Goal: Consume media (video, audio)

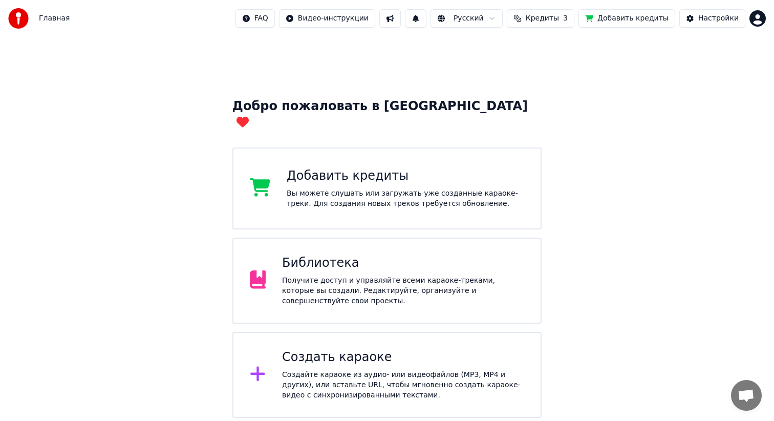
click at [314, 275] on div "Получите доступ и управляйте всеми караоке-треками, которые вы создали. Редакти…" at bounding box center [403, 290] width 242 height 31
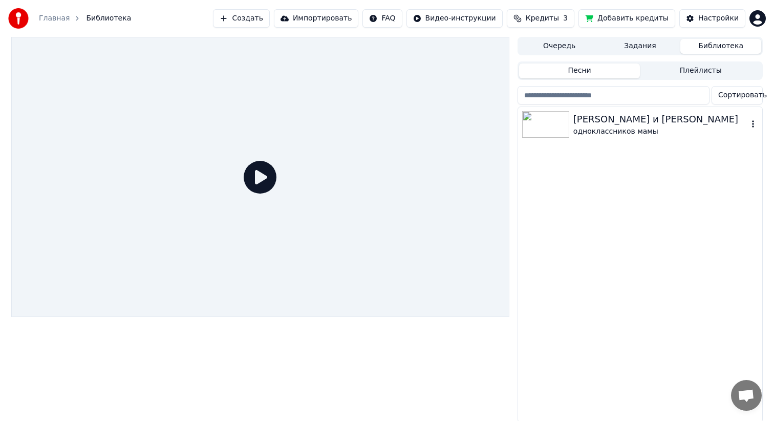
click at [585, 124] on div "[PERSON_NAME] и [PERSON_NAME]" at bounding box center [660, 119] width 175 height 14
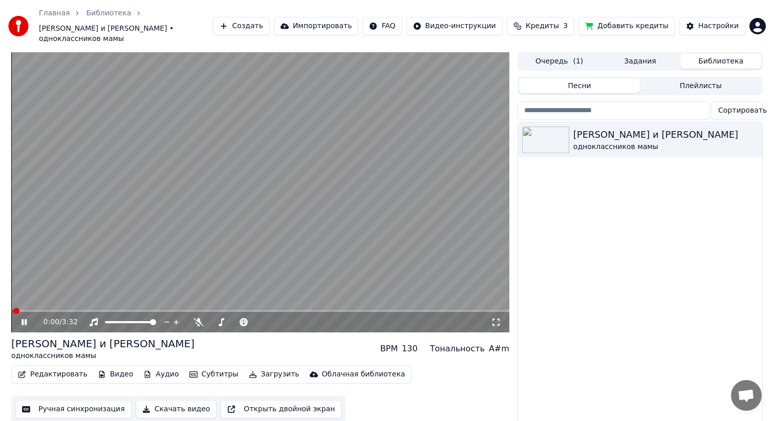
click at [237, 206] on video at bounding box center [260, 192] width 498 height 280
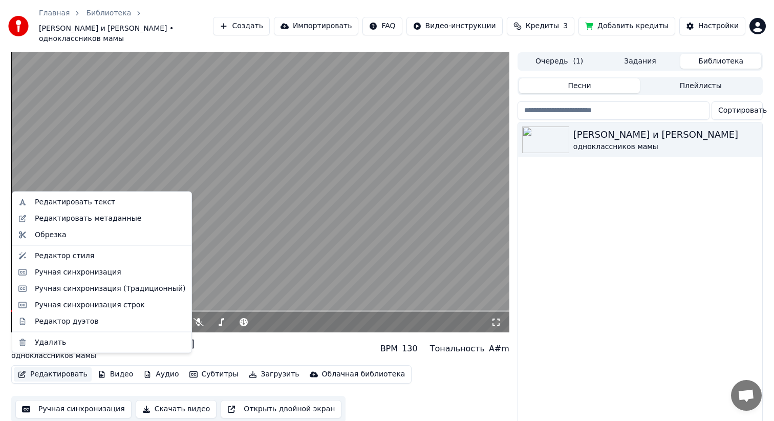
click at [52, 367] on button "Редактировать" at bounding box center [53, 374] width 78 height 14
click at [97, 203] on div "Редактировать текст" at bounding box center [75, 202] width 80 height 10
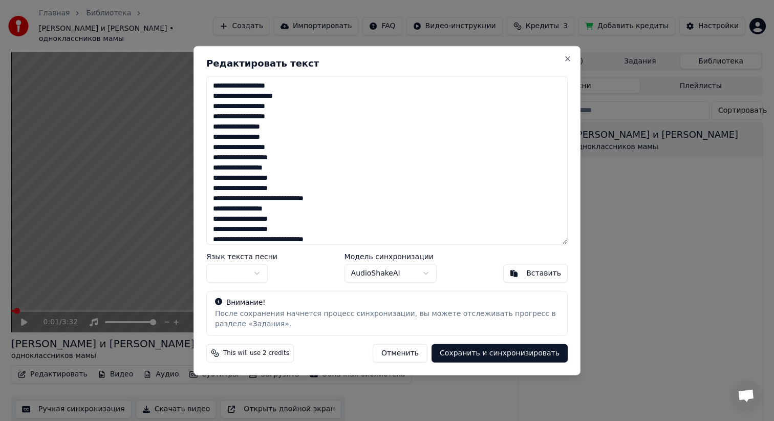
click at [401, 352] on button "Отменить" at bounding box center [400, 352] width 55 height 18
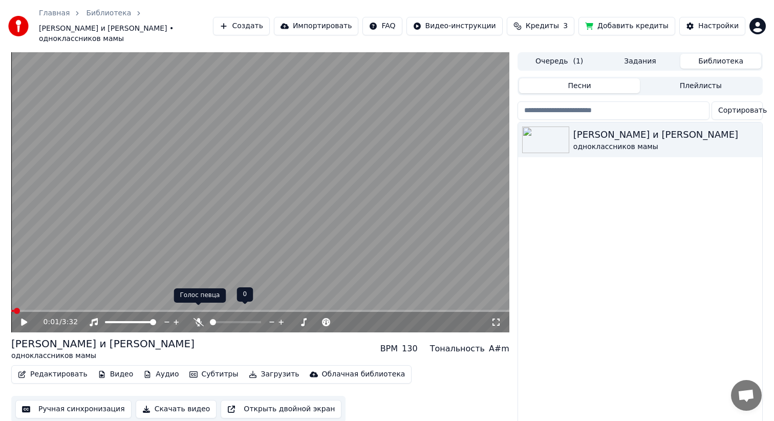
click at [197, 318] on icon at bounding box center [199, 322] width 10 height 8
click at [142, 258] on video at bounding box center [260, 192] width 498 height 280
click at [67, 312] on div "0:04 / 3:32" at bounding box center [260, 322] width 498 height 20
click at [65, 310] on span at bounding box center [260, 311] width 498 height 2
click at [245, 237] on video at bounding box center [260, 192] width 498 height 280
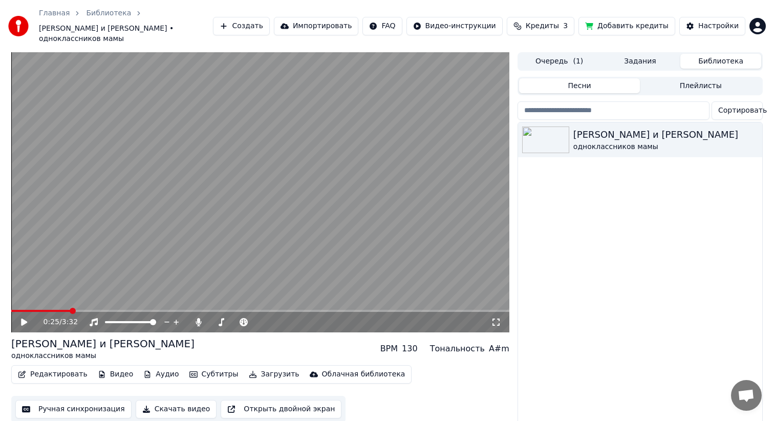
click at [245, 237] on video at bounding box center [260, 192] width 498 height 280
click at [197, 211] on video at bounding box center [260, 192] width 498 height 280
click at [316, 310] on span at bounding box center [260, 311] width 498 height 2
click at [353, 312] on div "2:11 / 3:32" at bounding box center [260, 322] width 498 height 20
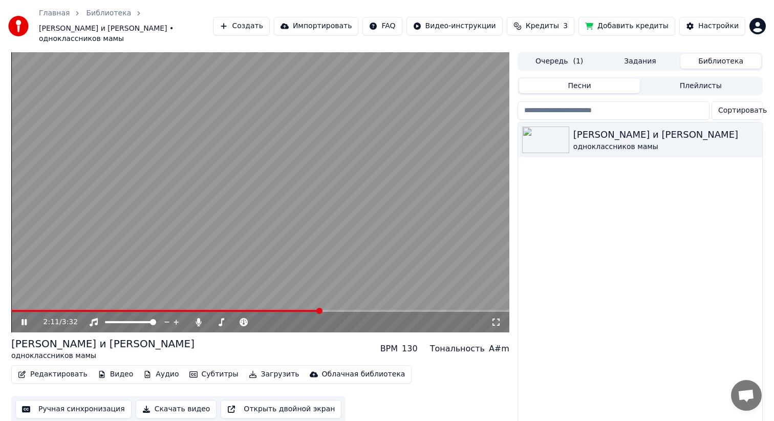
click at [360, 310] on span at bounding box center [260, 311] width 498 height 2
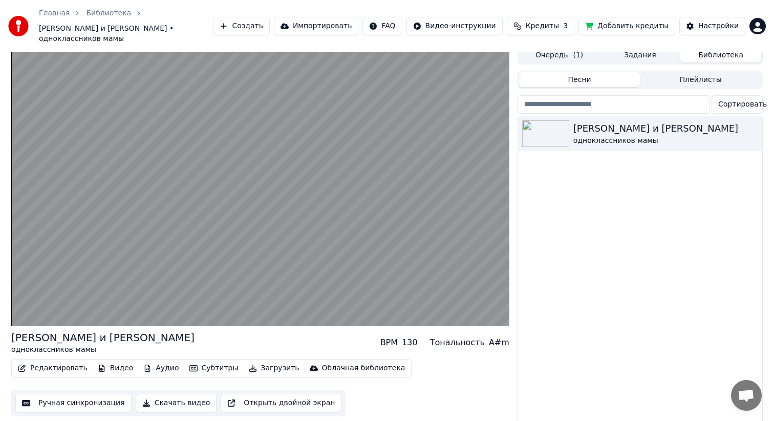
click at [212, 361] on button "Субтитры" at bounding box center [213, 368] width 57 height 14
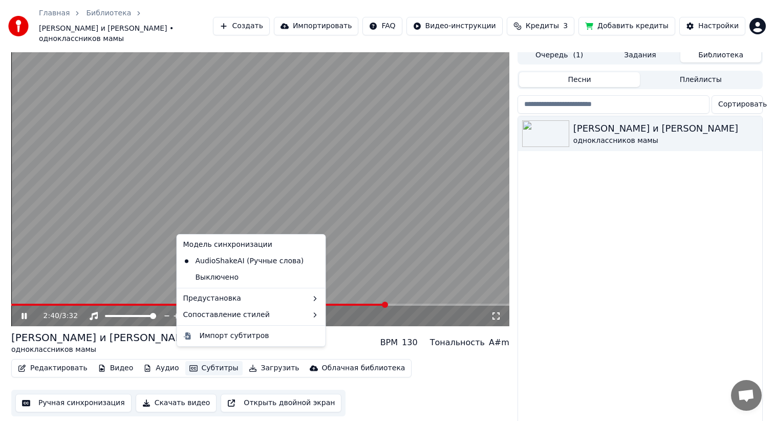
click at [597, 239] on div "[PERSON_NAME] и [PERSON_NAME] одноклассников мамы" at bounding box center [640, 273] width 244 height 315
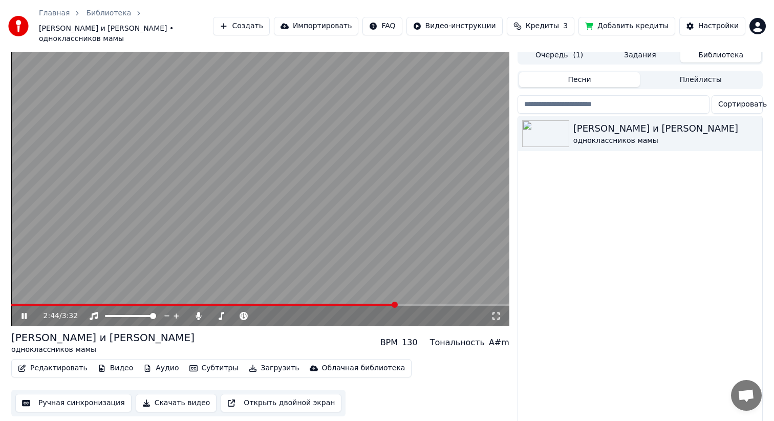
click at [379, 109] on video at bounding box center [260, 186] width 498 height 280
click at [335, 165] on video at bounding box center [260, 186] width 498 height 280
click at [57, 361] on button "Редактировать" at bounding box center [53, 368] width 78 height 14
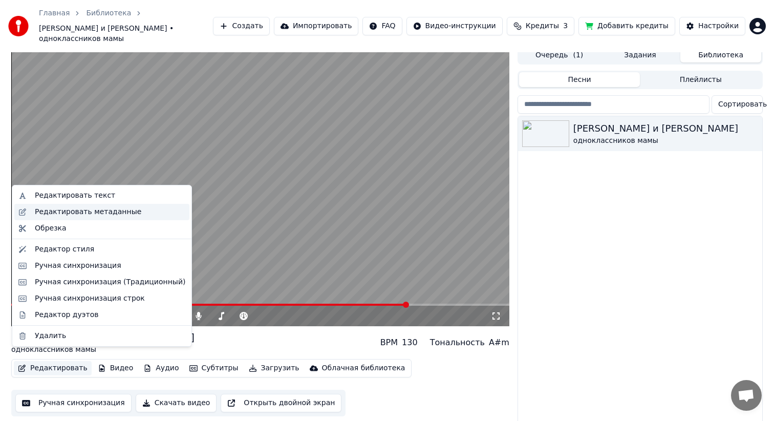
click at [117, 212] on div "Редактировать метаданные" at bounding box center [88, 212] width 106 height 10
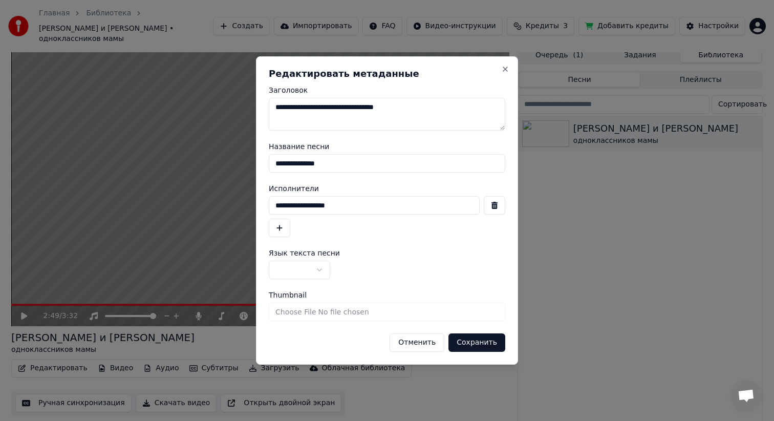
click at [276, 206] on input "**********" at bounding box center [374, 205] width 211 height 18
type input "**********"
click at [479, 340] on button "Сохранить" at bounding box center [476, 342] width 57 height 18
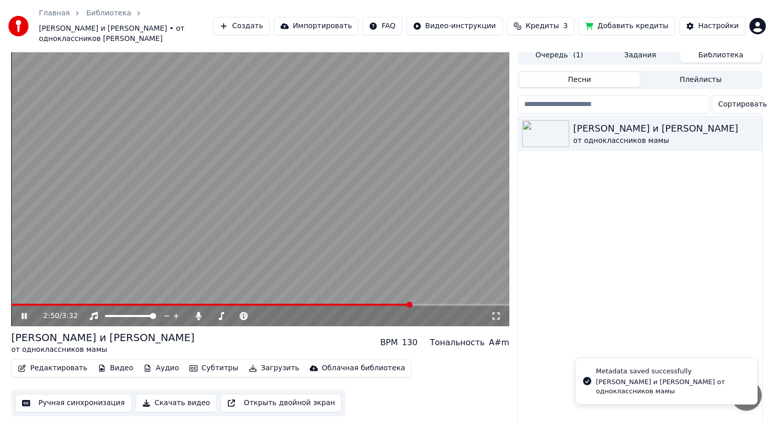
click at [112, 237] on video at bounding box center [260, 186] width 498 height 280
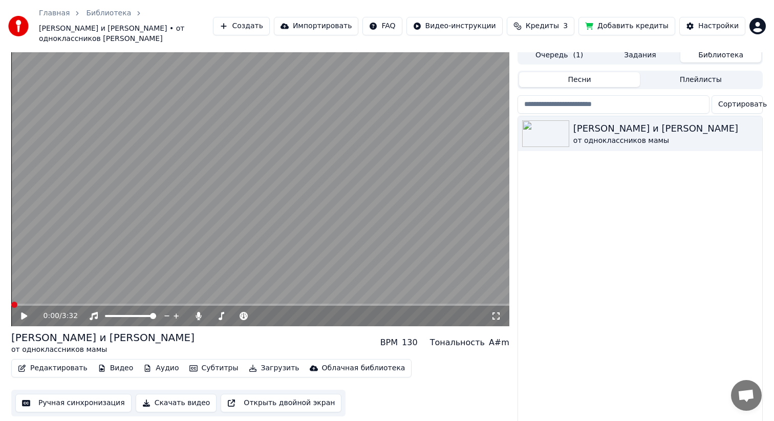
click at [11, 302] on span at bounding box center [14, 305] width 6 height 6
click at [27, 312] on icon at bounding box center [24, 315] width 6 height 7
click at [27, 313] on icon at bounding box center [24, 316] width 5 height 6
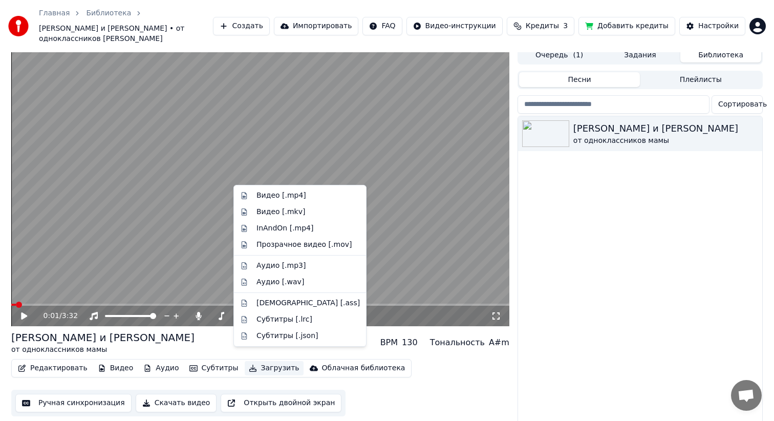
click at [260, 361] on button "Загрузить" at bounding box center [274, 368] width 59 height 14
click at [273, 196] on div "Видео [.mp4]" at bounding box center [281, 195] width 50 height 10
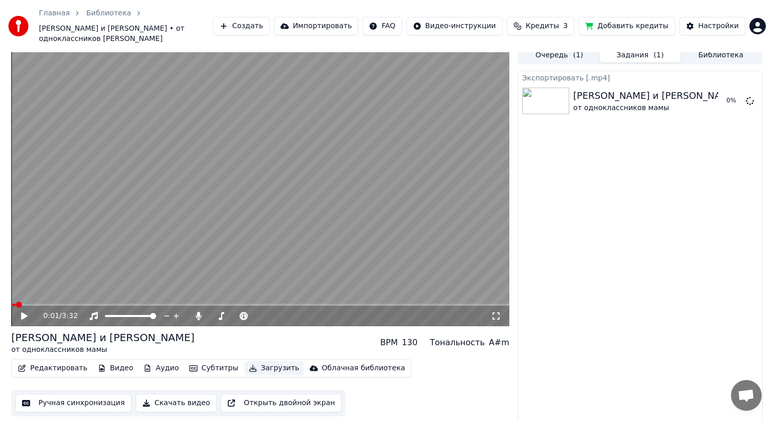
scroll to position [3, 0]
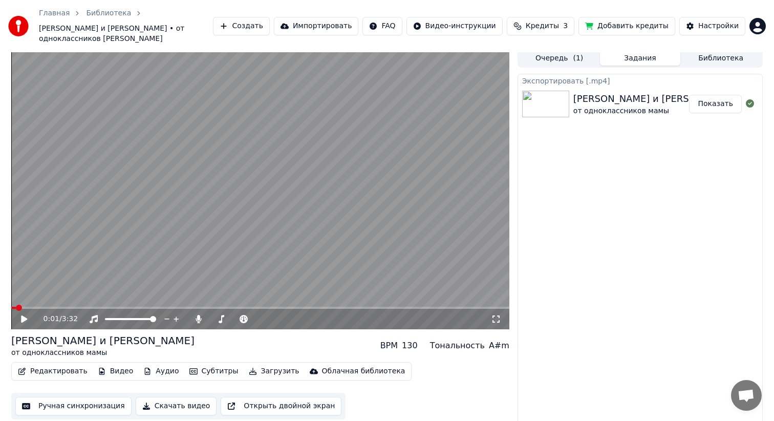
click at [710, 95] on button "Показать" at bounding box center [715, 104] width 53 height 18
